Goal: Contribute content: Contribute content

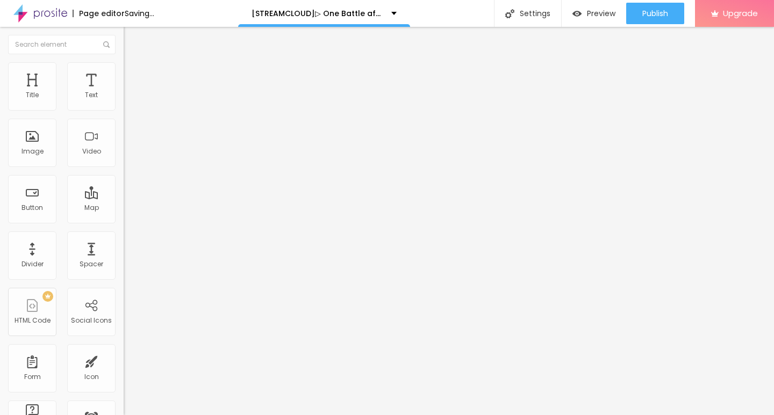
click at [124, 92] on span "Add image" at bounding box center [146, 87] width 44 height 9
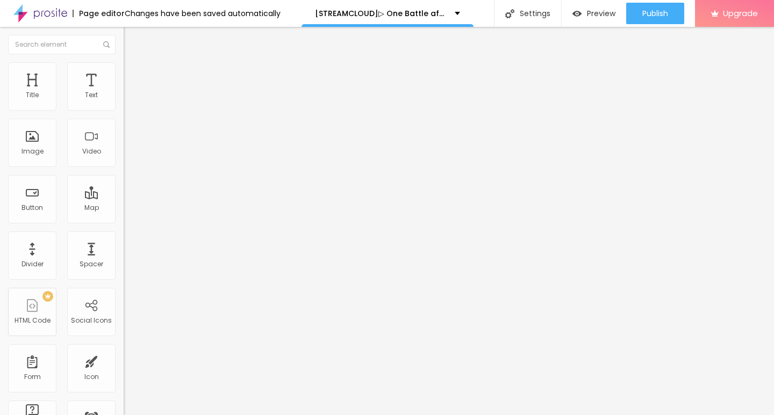
click at [124, 220] on input "https://" at bounding box center [188, 215] width 129 height 11
paste input "[DOMAIN_NAME]/de/movie/1054867/one-battle-after-another-alboo"
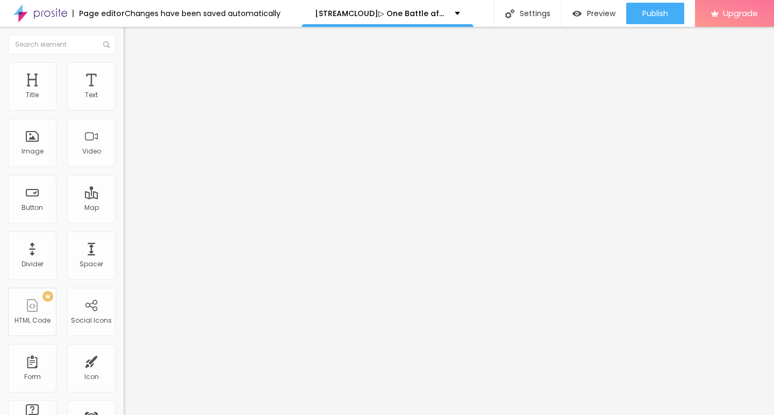
scroll to position [0, 145]
type input "[URL][DOMAIN_NAME]"
click at [124, 168] on span "Original" at bounding box center [137, 163] width 26 height 9
click at [124, 174] on div "Cinema 16:9" at bounding box center [186, 170] width 124 height 6
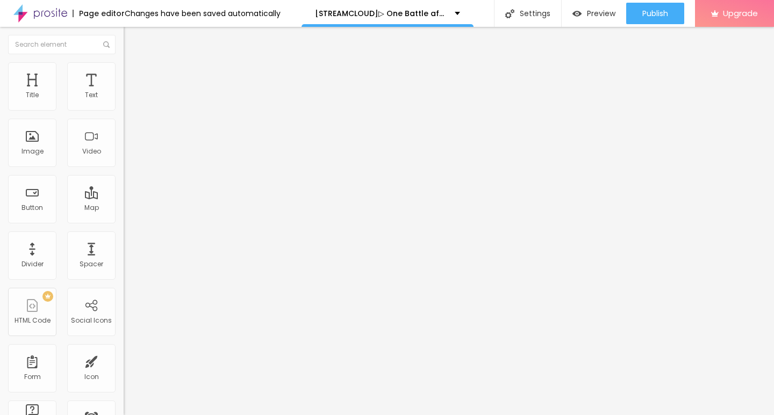
click at [132, 44] on img "button" at bounding box center [136, 39] width 9 height 9
click at [29, 213] on div "Button" at bounding box center [32, 199] width 48 height 48
click at [124, 101] on input "Click me" at bounding box center [188, 95] width 129 height 11
paste input "KLICKEN SIE HIER ▶️ One Battle after another 2025 [Kostenlos]"
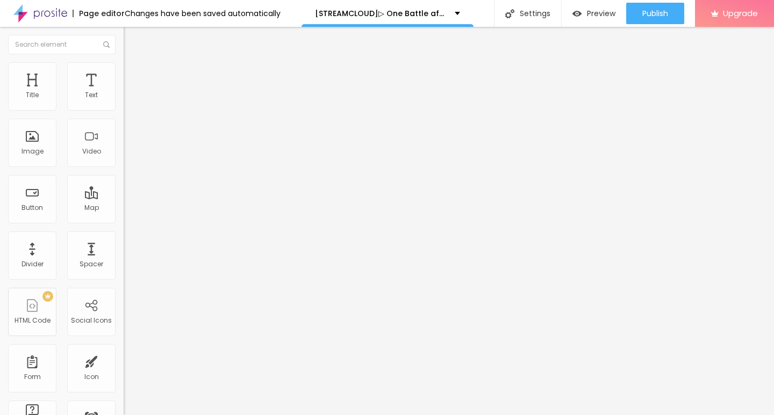
type input "KLICKEN SIE HIER ▶️ One Battle after another 2025 [Kostenlos]"
click at [124, 221] on input "https://" at bounding box center [188, 216] width 129 height 11
paste input "[DOMAIN_NAME]/de/movie/1054867/one-battle-after-another-alboo"
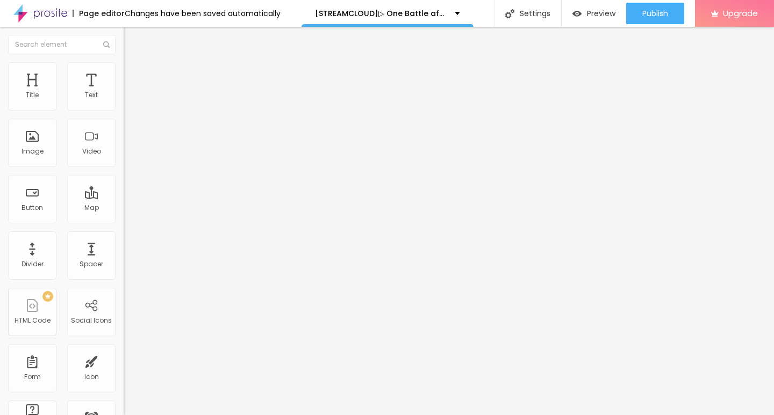
type input "[URL][DOMAIN_NAME]"
click at [124, 128] on img at bounding box center [128, 125] width 8 height 8
click at [124, 32] on button "Edit Button" at bounding box center [186, 39] width 124 height 25
click at [124, 101] on input "Click me" at bounding box center [188, 95] width 129 height 11
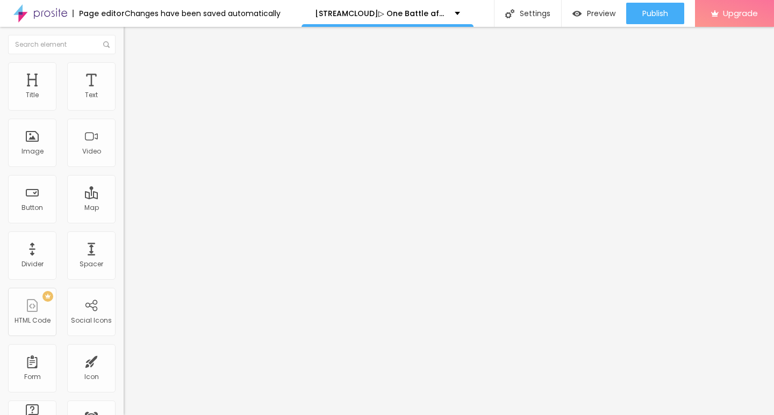
paste input "KLICKEN SIE HIER ▶️ One Battle after another 2025 Deutsch [1080p]"
type input "KLICKEN SIE HIER ▶️ One Battle after another 2025 Deutsch [1080p]"
click at [124, 128] on img at bounding box center [128, 125] width 8 height 8
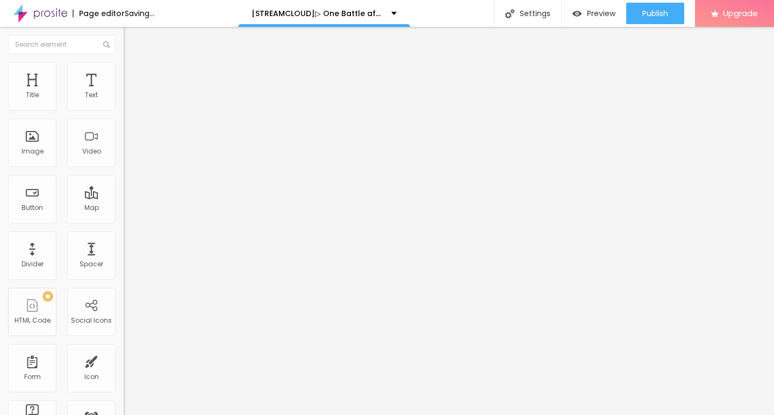
click at [124, 221] on input "https://" at bounding box center [188, 216] width 129 height 11
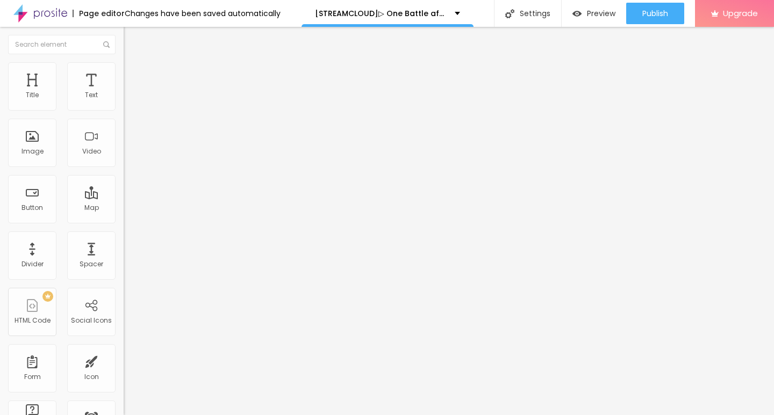
click at [124, 221] on input "https://" at bounding box center [188, 216] width 129 height 11
paste input "[DOMAIN_NAME]/de/movie/1054867/one-battle-after-another-alboo"
type input "[URL][DOMAIN_NAME]"
click at [132, 40] on img "button" at bounding box center [136, 39] width 9 height 9
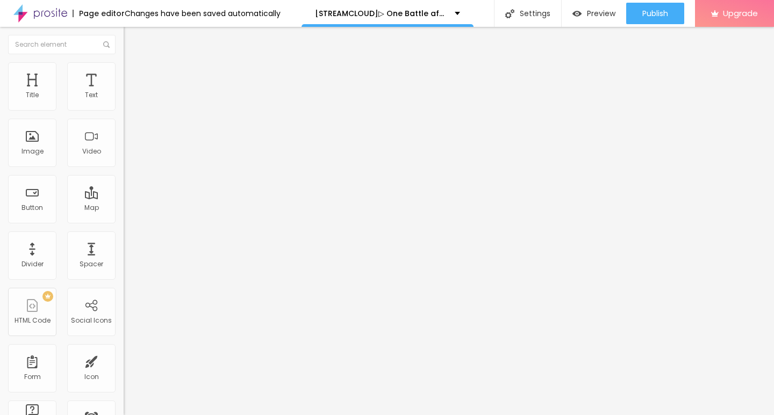
scroll to position [0, 0]
click at [132, 38] on img "button" at bounding box center [136, 39] width 9 height 9
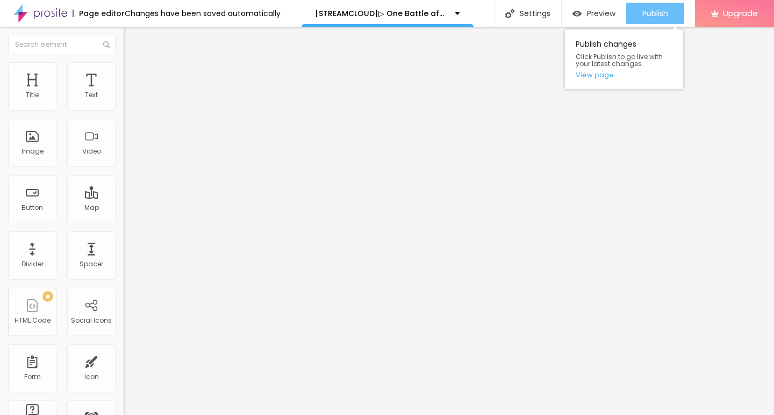
click at [653, 13] on span "Publish" at bounding box center [655, 13] width 26 height 9
click at [596, 76] on link "View page" at bounding box center [624, 74] width 97 height 7
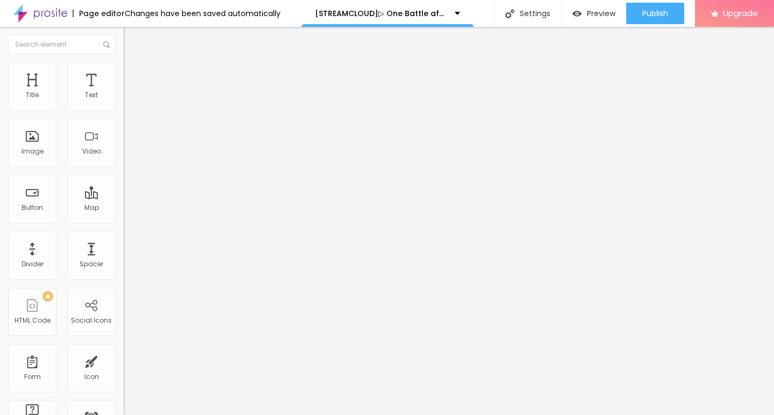
click at [45, 11] on img at bounding box center [40, 13] width 54 height 27
